Goal: Check status: Check status

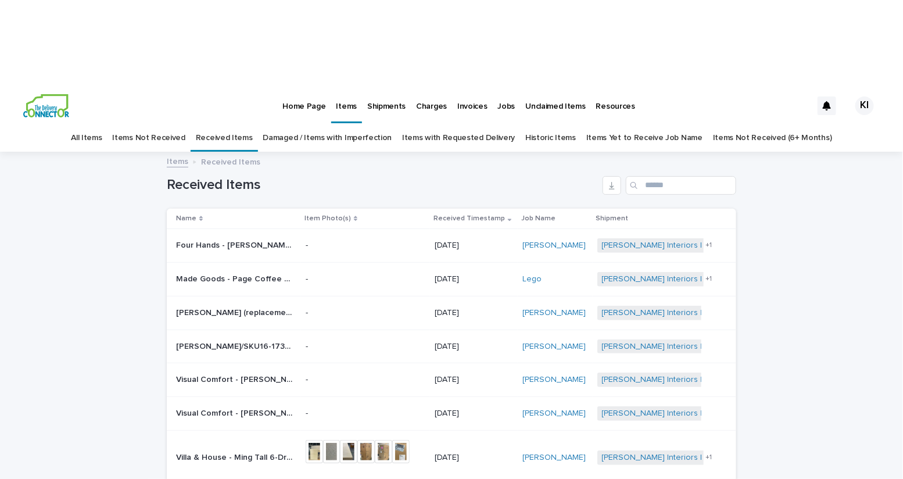
click at [339, 124] on link "Damaged / Items with Imperfection" at bounding box center [327, 137] width 129 height 27
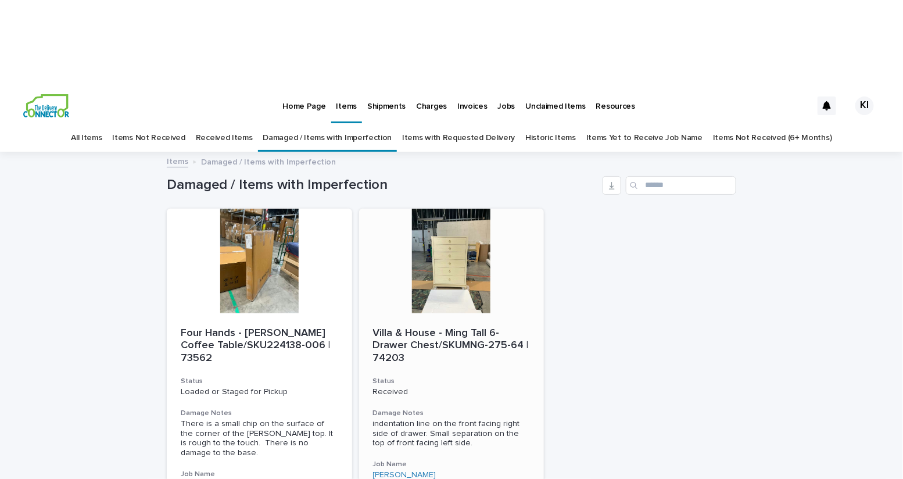
click at [449, 387] on p "Received" at bounding box center [451, 392] width 157 height 10
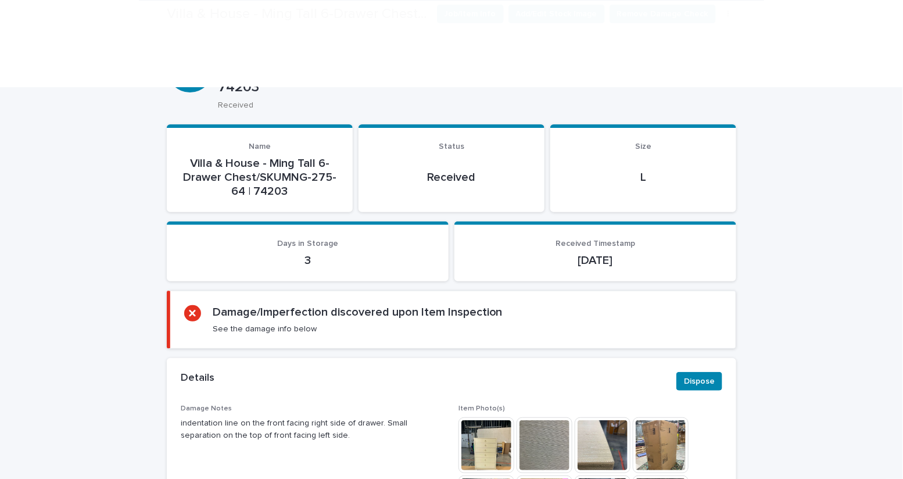
scroll to position [155, 0]
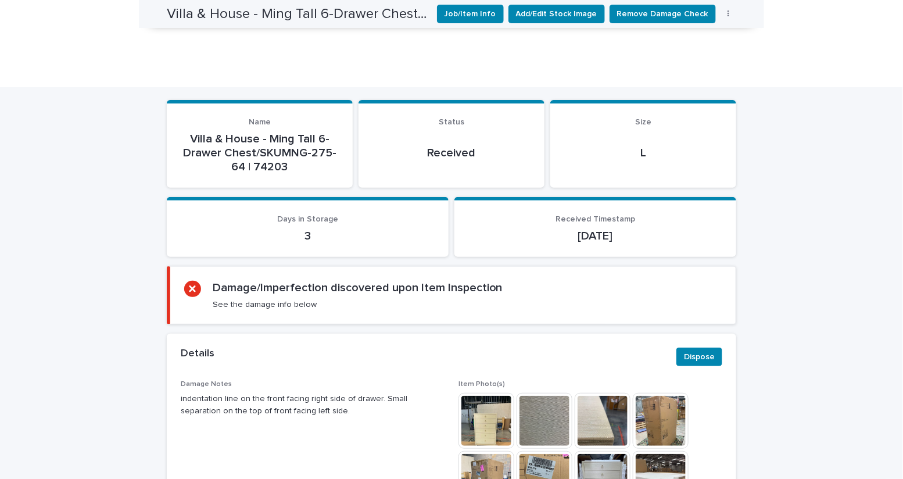
click at [605, 393] on img at bounding box center [603, 421] width 56 height 56
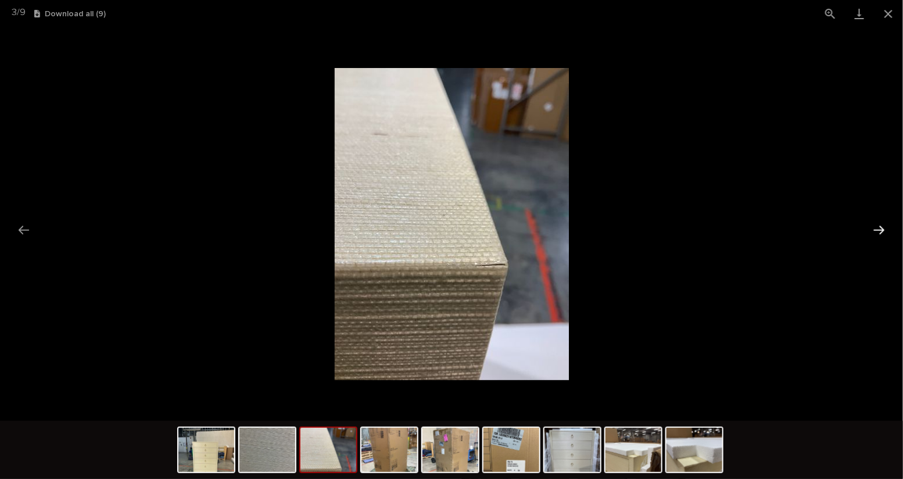
click at [884, 230] on button "Next slide" at bounding box center [879, 229] width 24 height 23
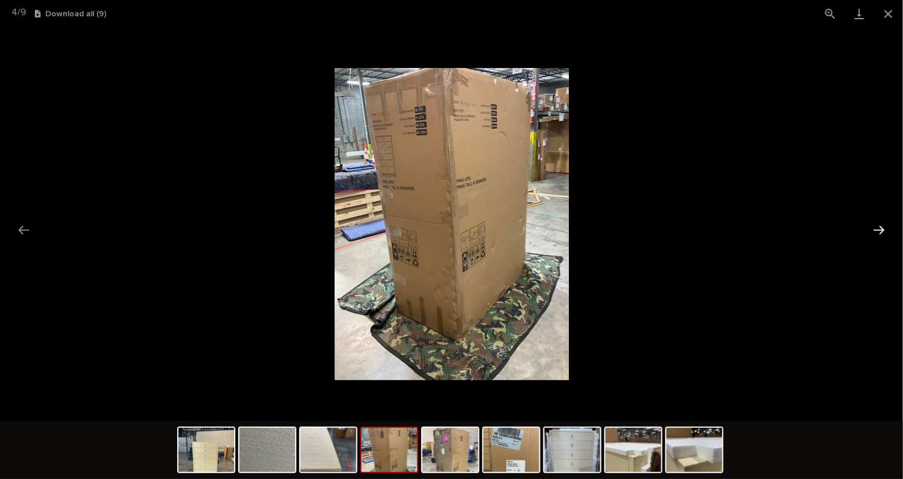
click at [884, 227] on button "Next slide" at bounding box center [879, 229] width 24 height 23
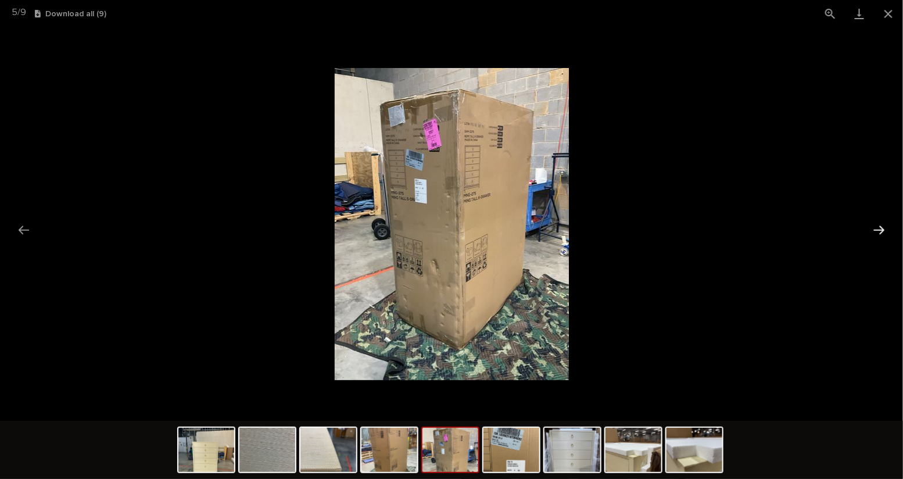
click at [884, 227] on button "Next slide" at bounding box center [879, 229] width 24 height 23
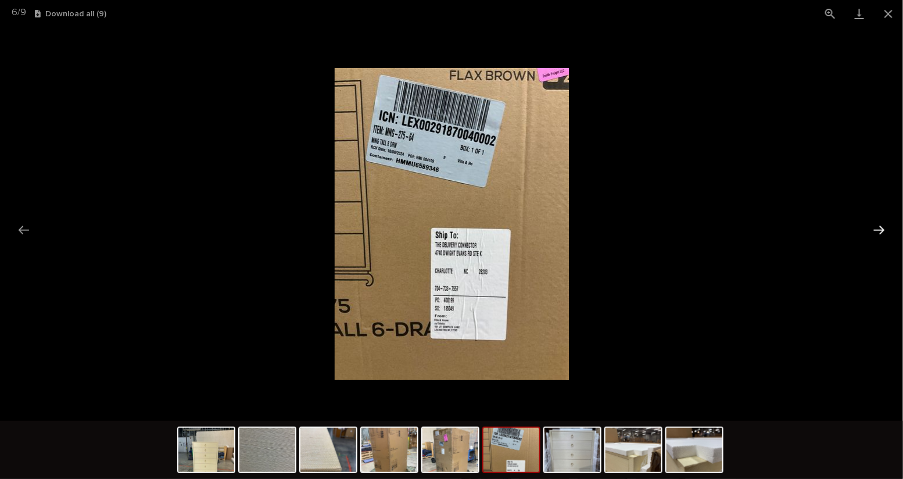
click at [883, 227] on button "Next slide" at bounding box center [879, 229] width 24 height 23
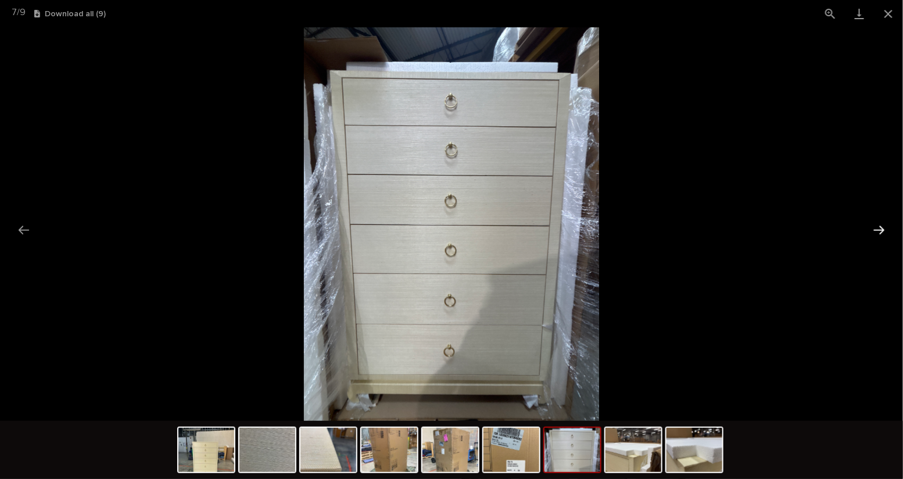
click at [883, 228] on button "Next slide" at bounding box center [879, 229] width 24 height 23
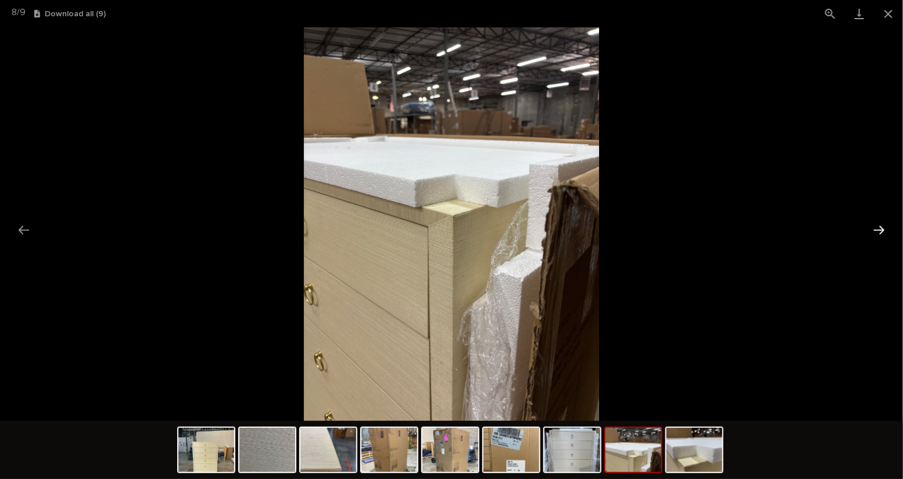
click at [882, 228] on button "Next slide" at bounding box center [879, 229] width 24 height 23
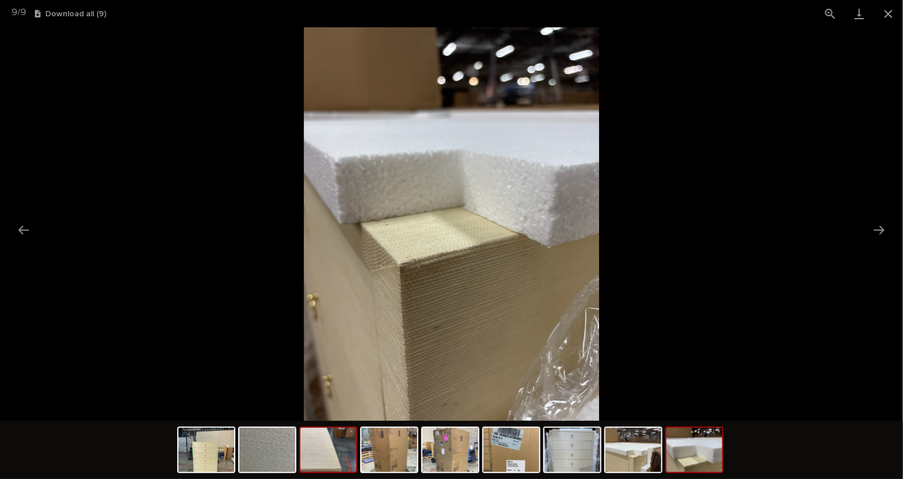
click at [332, 453] on img at bounding box center [328, 450] width 56 height 44
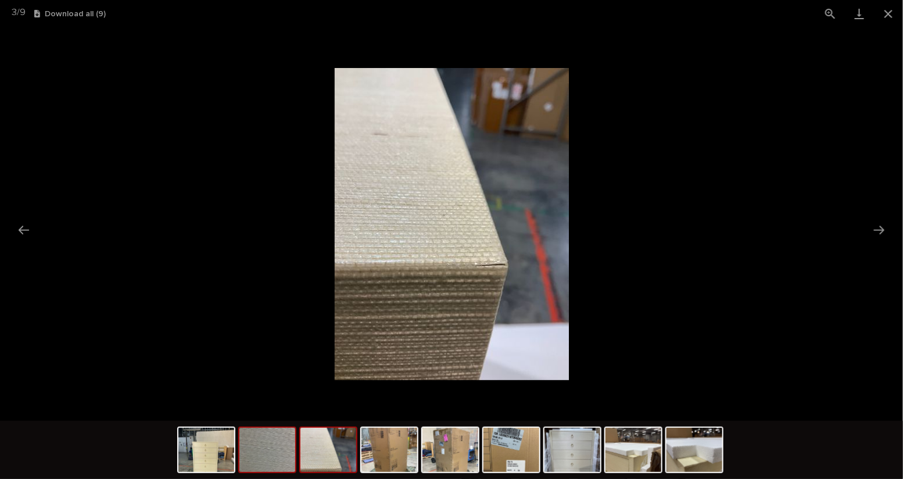
click at [264, 447] on img at bounding box center [267, 450] width 56 height 44
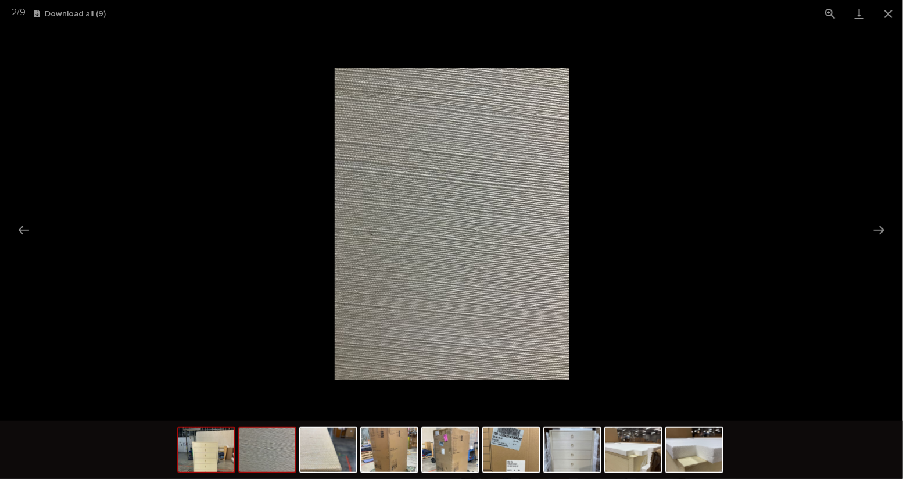
click at [222, 460] on img at bounding box center [206, 450] width 56 height 44
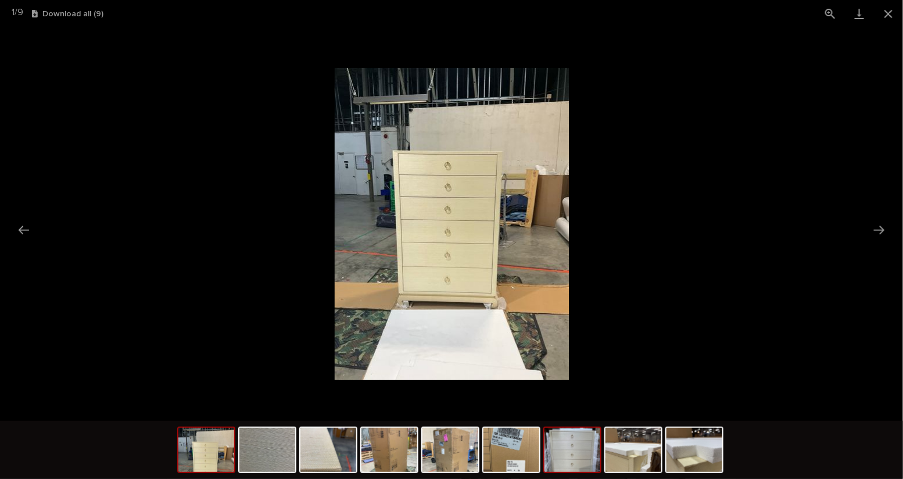
click at [575, 465] on img at bounding box center [572, 450] width 56 height 44
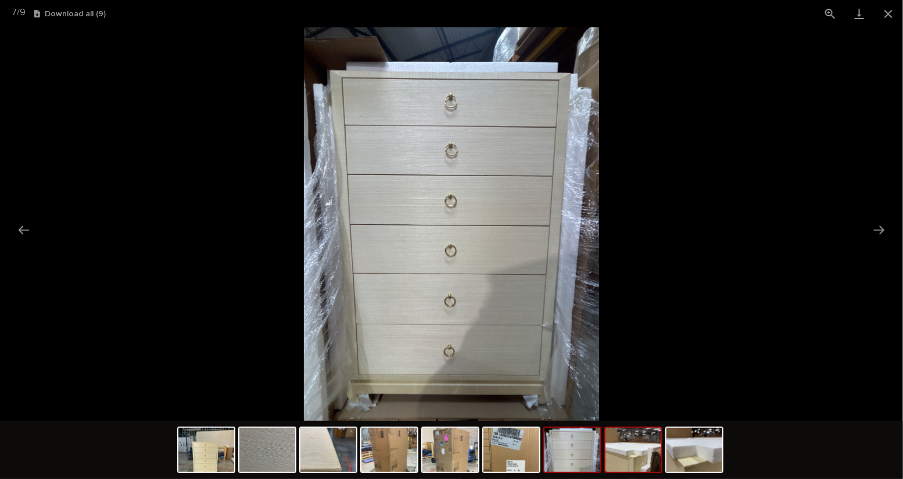
click at [635, 467] on img at bounding box center [633, 450] width 56 height 44
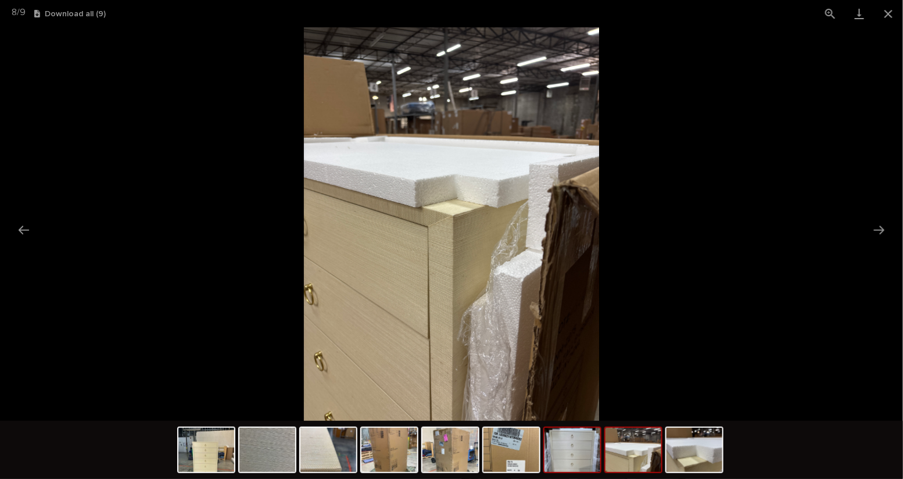
click at [577, 446] on img at bounding box center [572, 450] width 56 height 44
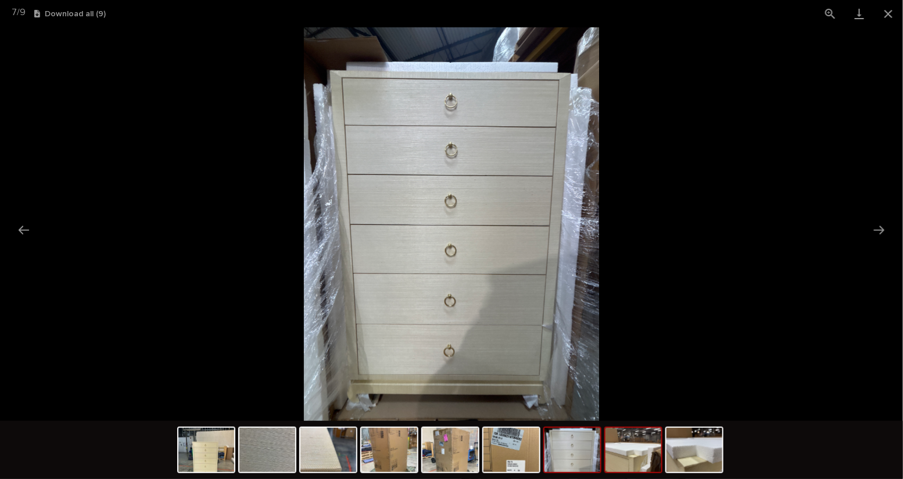
click at [637, 457] on img at bounding box center [633, 450] width 56 height 44
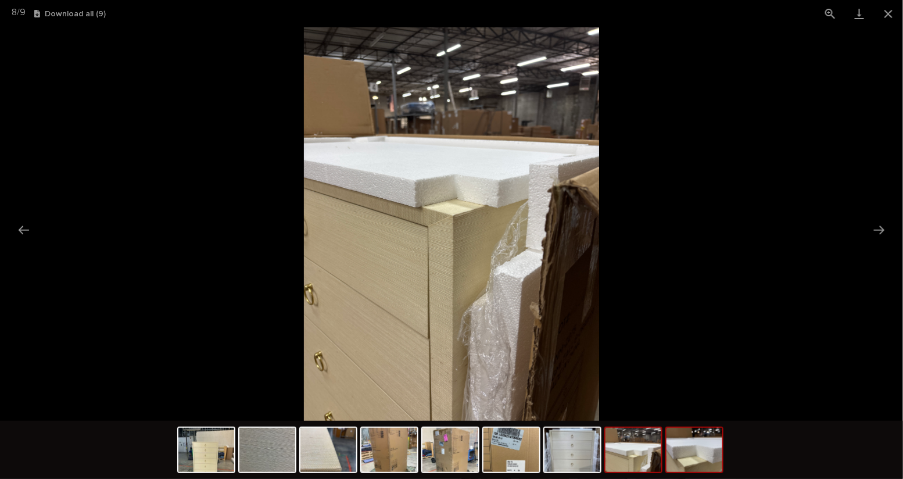
click at [696, 439] on img at bounding box center [694, 450] width 56 height 44
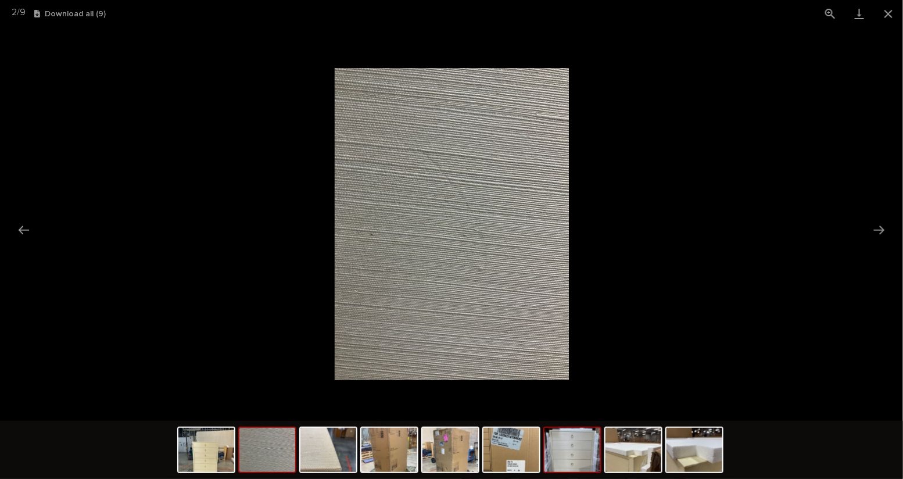
click at [588, 456] on img at bounding box center [572, 450] width 56 height 44
